Goal: Download file/media

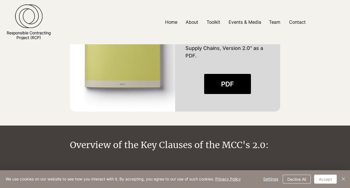
scroll to position [725, 0]
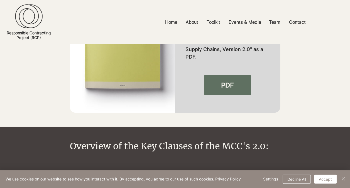
click at [226, 81] on span "PDF" at bounding box center [227, 85] width 13 height 9
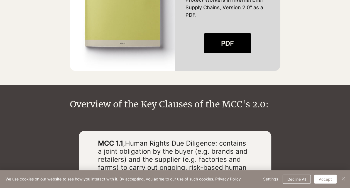
scroll to position [768, 0]
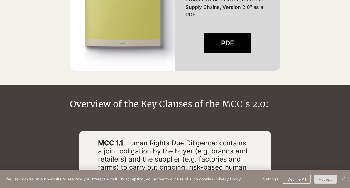
click at [324, 180] on button "Accept" at bounding box center [325, 179] width 23 height 9
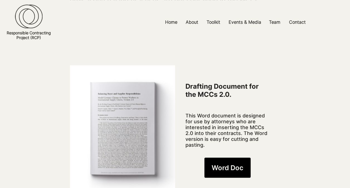
scroll to position [434, 0]
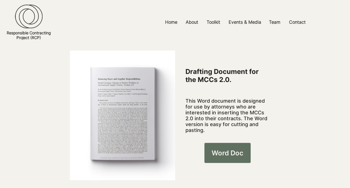
click at [228, 149] on span "Word Doc" at bounding box center [228, 152] width 32 height 9
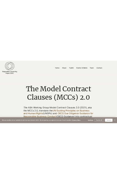
scroll to position [450, 0]
